Goal: Task Accomplishment & Management: Complete application form

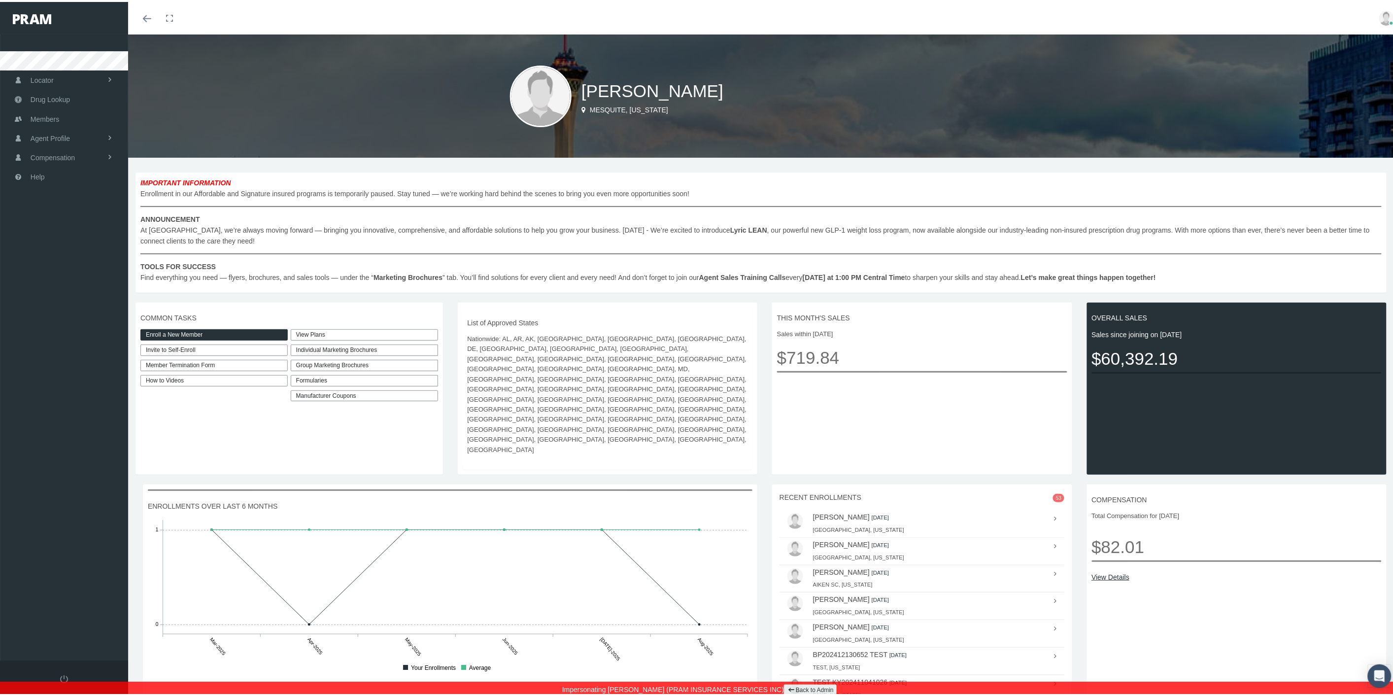
click at [272, 329] on link "Enroll a New Member" at bounding box center [213, 332] width 147 height 11
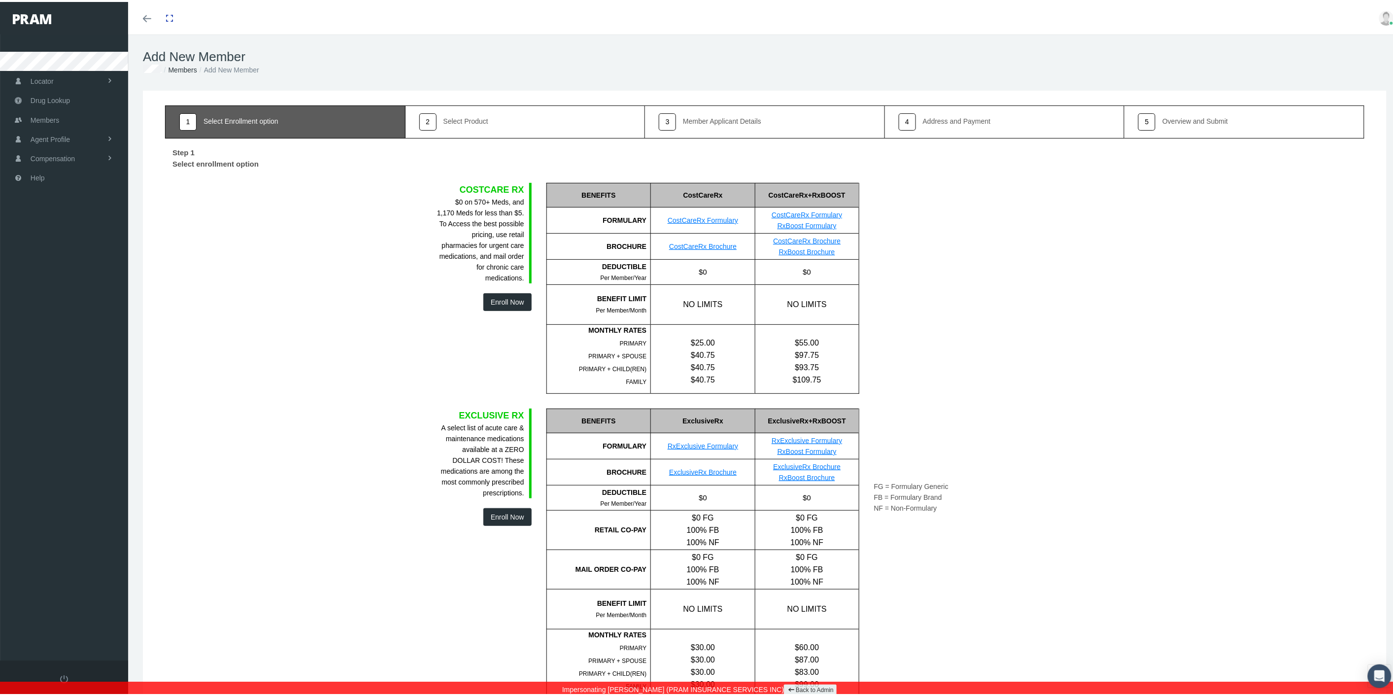
click at [795, 690] on link "Back to Admin" at bounding box center [810, 687] width 53 height 11
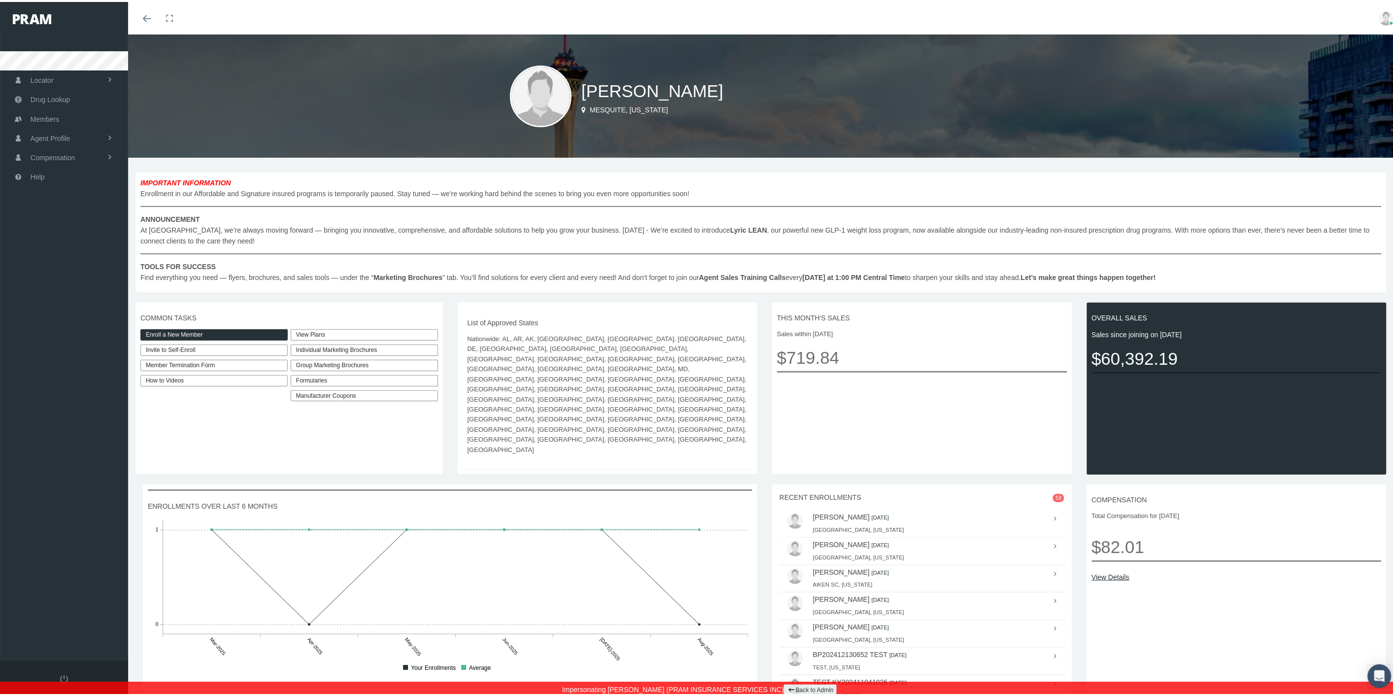
click at [799, 687] on link "Back to Admin" at bounding box center [810, 687] width 53 height 11
